Goal: Transaction & Acquisition: Purchase product/service

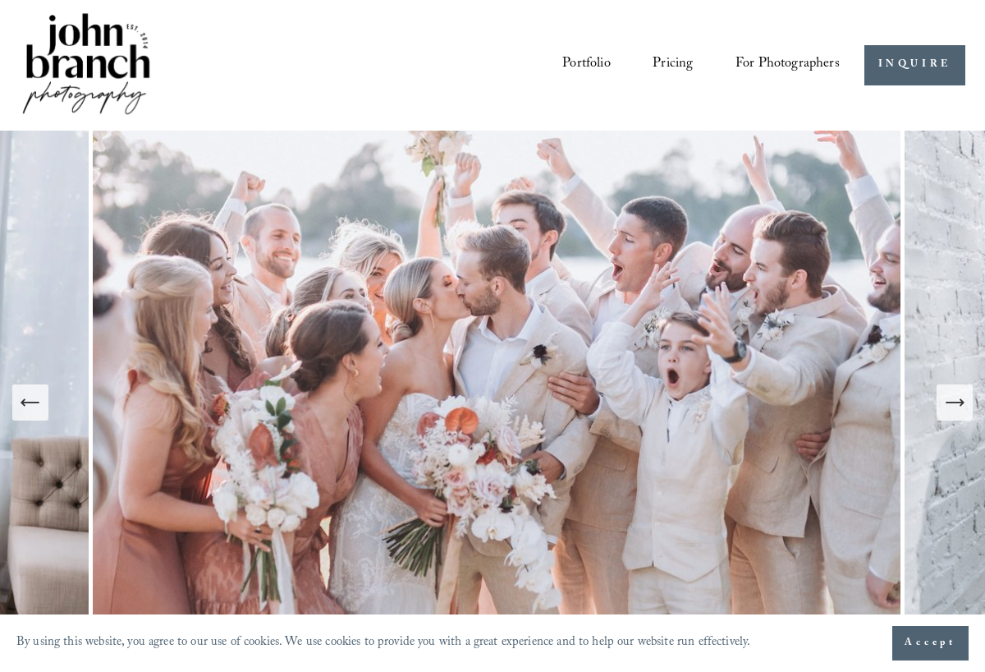
click at [0, 0] on span "Presets" at bounding box center [0, 0] width 0 height 0
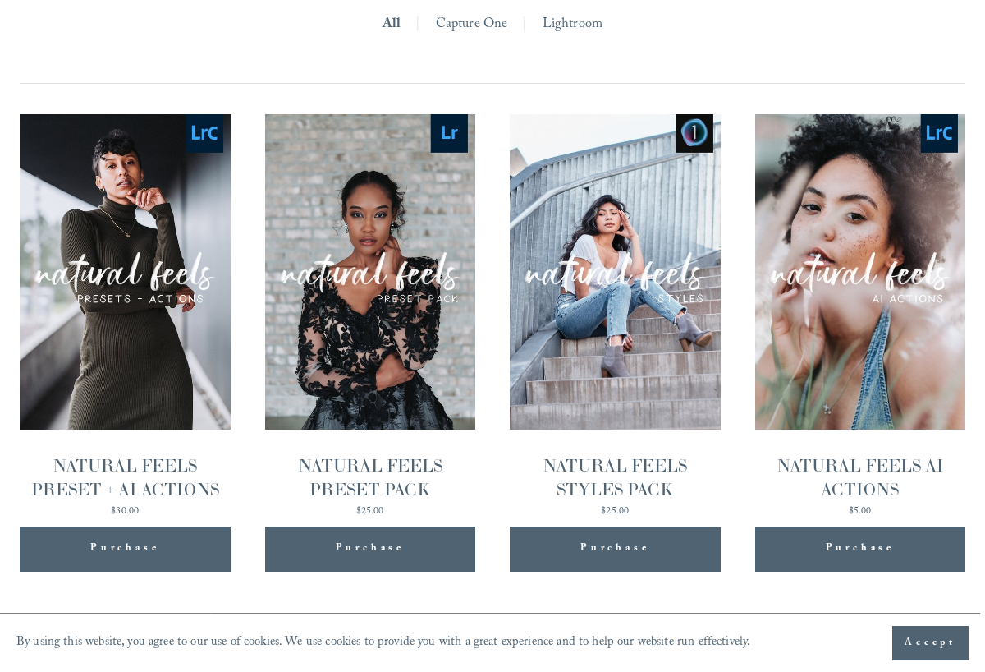
scroll to position [1534, 0]
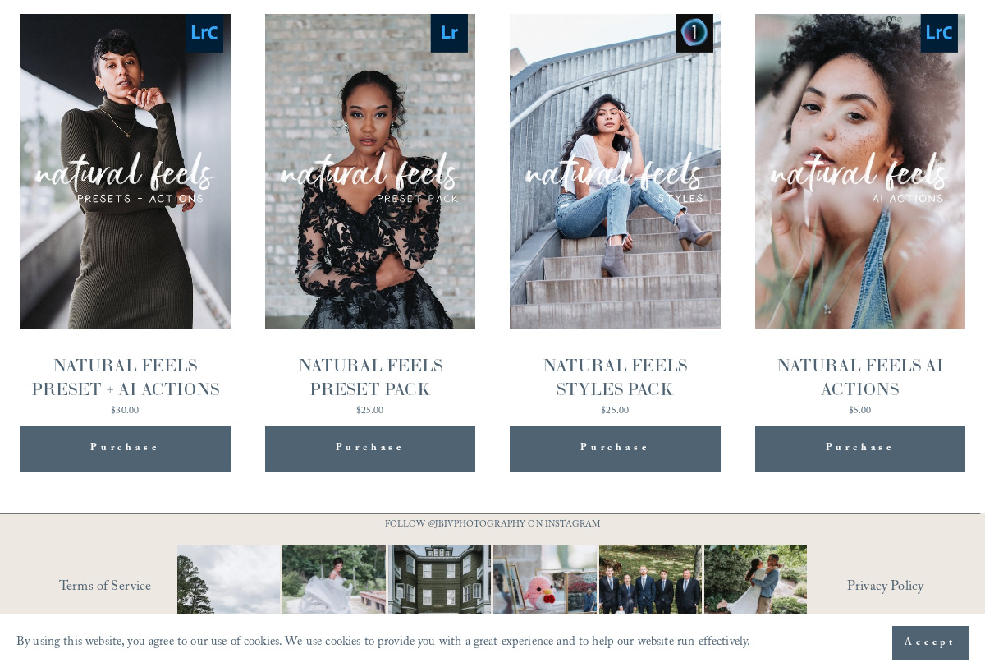
click at [930, 651] on button "Accept" at bounding box center [931, 643] width 76 height 34
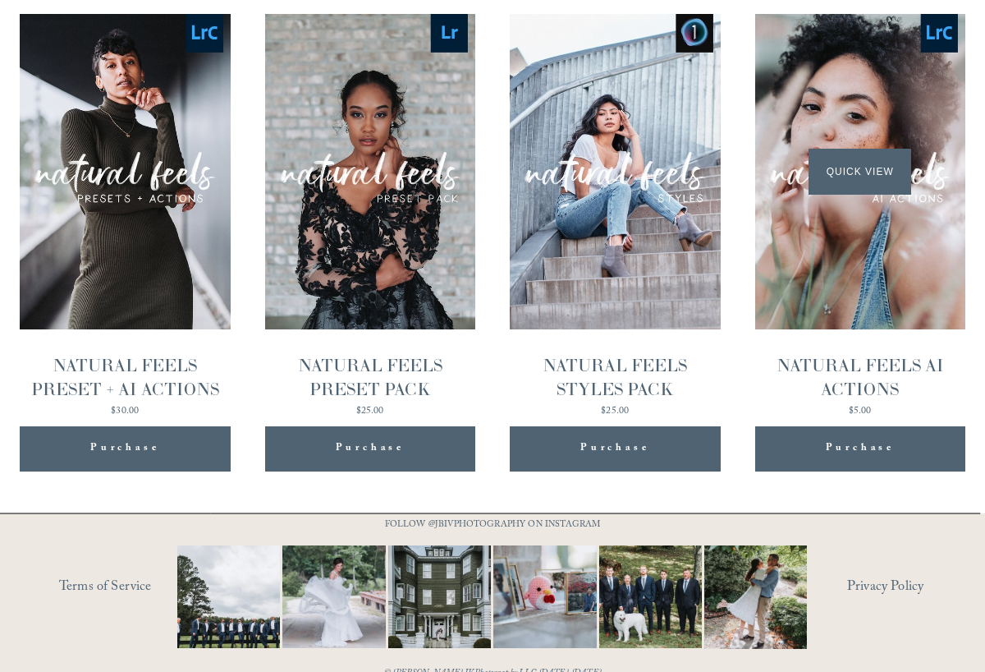
click at [835, 186] on div "Quick View" at bounding box center [860, 172] width 211 height 316
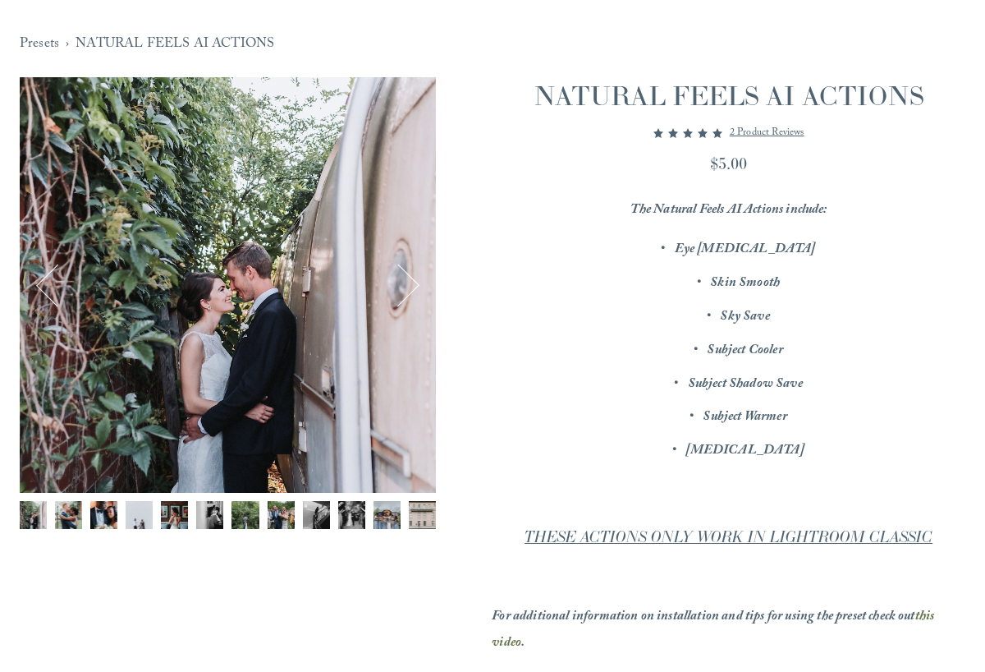
scroll to position [130, 0]
